Goal: Navigation & Orientation: Find specific page/section

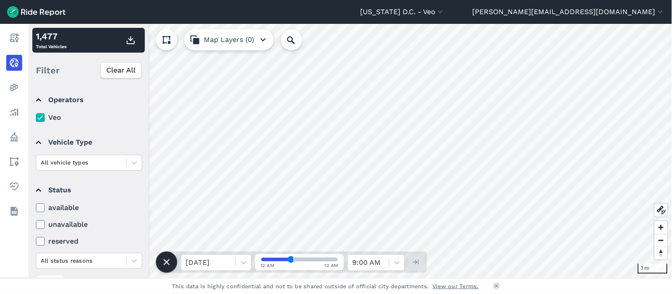
scroll to position [116, 0]
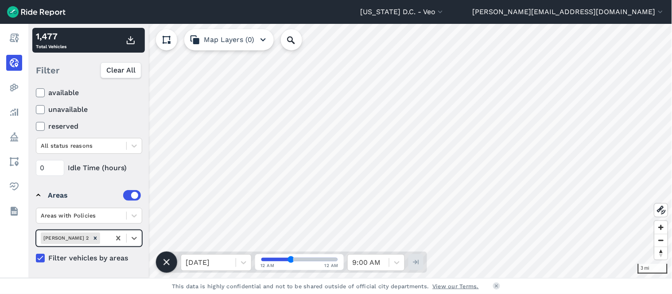
click at [18, 11] on img at bounding box center [36, 12] width 58 height 12
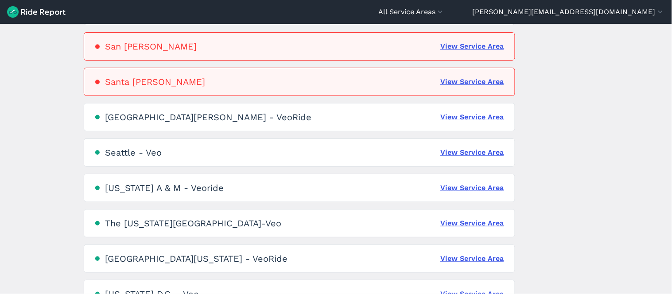
scroll to position [620, 0]
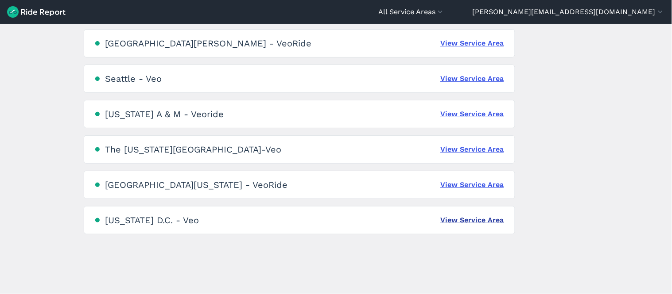
click at [467, 218] on link "View Service Area" at bounding box center [471, 220] width 63 height 11
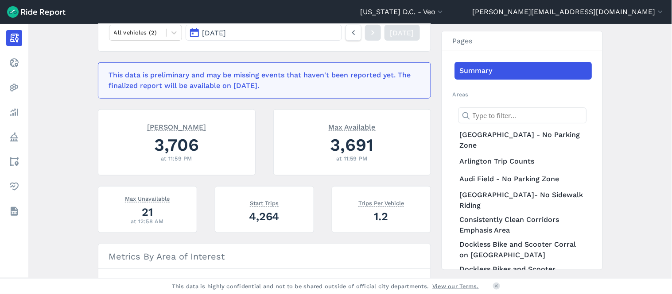
scroll to position [147, 0]
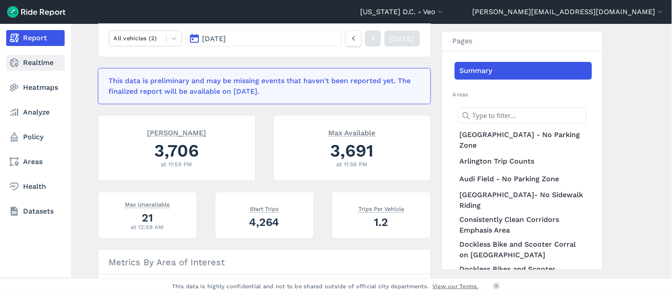
click at [47, 61] on link "Realtime" at bounding box center [35, 63] width 58 height 16
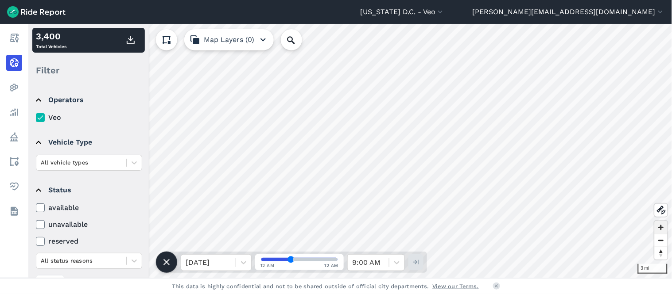
click at [660, 228] on span "Zoom in" at bounding box center [660, 227] width 13 height 13
click at [661, 242] on span "Zoom out" at bounding box center [660, 241] width 13 height 12
